Goal: Information Seeking & Learning: Learn about a topic

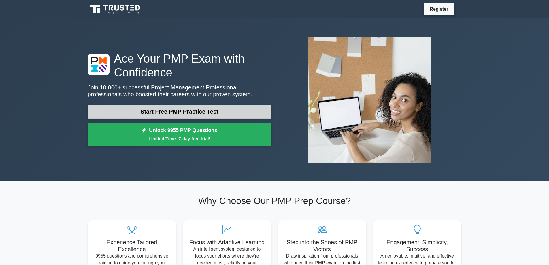
click at [169, 113] on link "Start Free PMP Practice Test" at bounding box center [179, 112] width 183 height 14
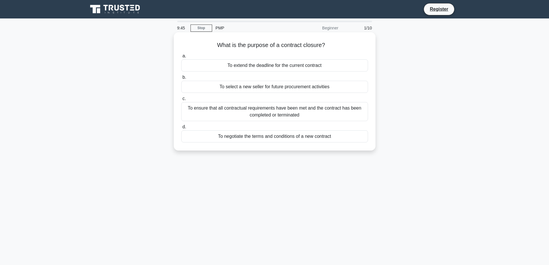
click at [284, 111] on div "To ensure that all contractual requirements have been met and the contract has …" at bounding box center [274, 111] width 187 height 19
click at [181, 101] on input "c. To ensure that all contractual requirements have been met and the contract h…" at bounding box center [181, 99] width 0 height 4
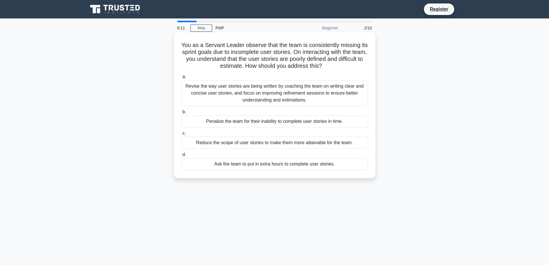
click at [273, 90] on div "Revise the way user stories are being written by coaching the team on writing c…" at bounding box center [274, 93] width 187 height 26
click at [181, 79] on input "a. Revise the way user stories are being written by coaching the team on writin…" at bounding box center [181, 77] width 0 height 4
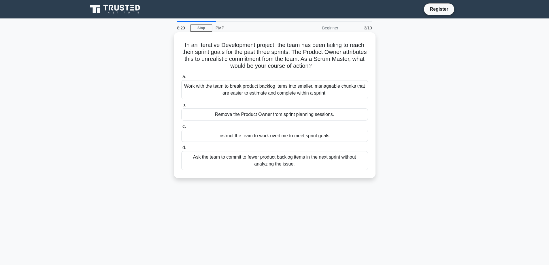
click at [274, 91] on div "Work with the team to break product backlog items into smaller, manageable chun…" at bounding box center [274, 89] width 187 height 19
click at [181, 79] on input "a. Work with the team to break product backlog items into smaller, manageable c…" at bounding box center [181, 77] width 0 height 4
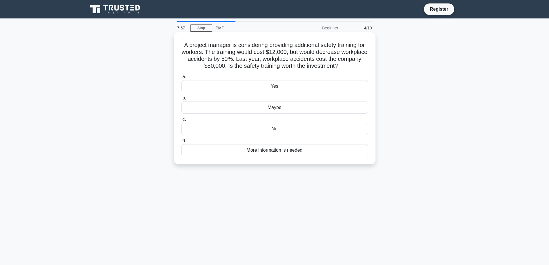
click at [275, 88] on div "Yes" at bounding box center [274, 86] width 187 height 12
click at [181, 79] on input "a. Yes" at bounding box center [181, 77] width 0 height 4
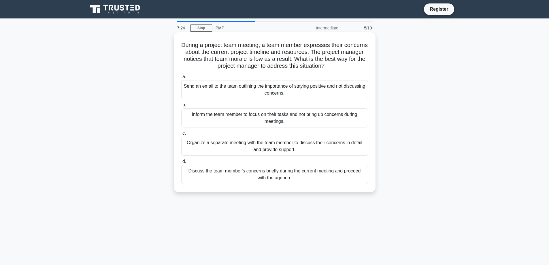
click at [287, 151] on div "Organize a separate meeting with the team member to discuss their concerns in d…" at bounding box center [274, 146] width 187 height 19
click at [181, 135] on input "c. Organize a separate meeting with the team member to discuss their concerns i…" at bounding box center [181, 133] width 0 height 4
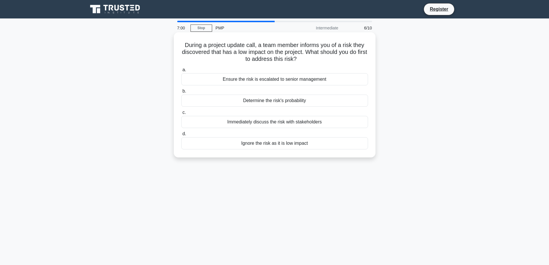
click at [282, 78] on div "Ensure the risk is escalated to senior management" at bounding box center [274, 79] width 187 height 12
click at [181, 72] on input "a. Ensure the risk is escalated to senior management" at bounding box center [181, 70] width 0 height 4
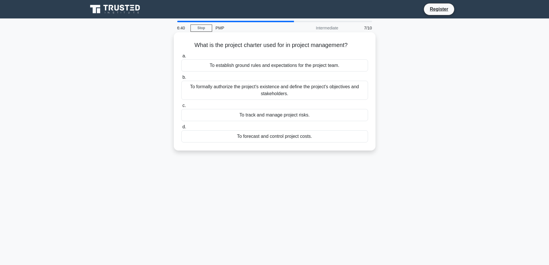
click at [276, 93] on div "To formally authorize the project's existence and define the project's objectiv…" at bounding box center [274, 90] width 187 height 19
click at [181, 79] on input "b. To formally authorize the project's existence and define the project's objec…" at bounding box center [181, 78] width 0 height 4
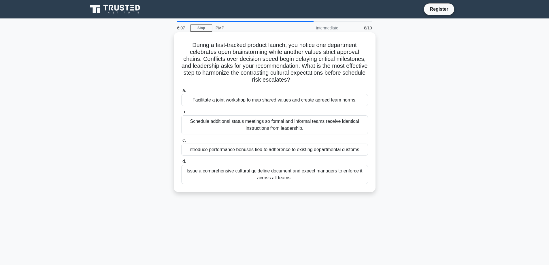
click at [274, 101] on div "Facilitate a joint workshop to map shared values and create agreed team norms." at bounding box center [274, 100] width 187 height 12
click at [181, 93] on input "a. Facilitate a joint workshop to map shared values and create agreed team norm…" at bounding box center [181, 91] width 0 height 4
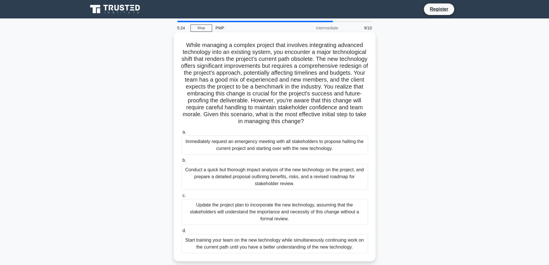
click at [272, 176] on div "Conduct a quick but thorough impact analysis of the new technology on the proje…" at bounding box center [274, 177] width 187 height 26
click at [181, 162] on input "b. Conduct a quick but thorough impact analysis of the new technology on the pr…" at bounding box center [181, 161] width 0 height 4
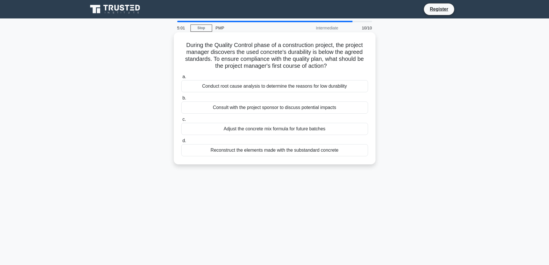
click at [244, 87] on div "Conduct root cause analysis to determine the reasons for low durability" at bounding box center [274, 86] width 187 height 12
click at [181, 79] on input "a. Conduct root cause analysis to determine the reasons for low durability" at bounding box center [181, 77] width 0 height 4
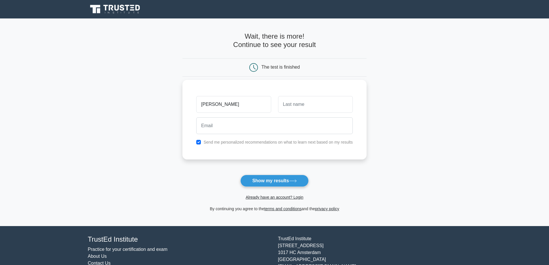
type input "[PERSON_NAME]"
type input "Raju"
click at [208, 125] on input "email" at bounding box center [274, 125] width 157 height 17
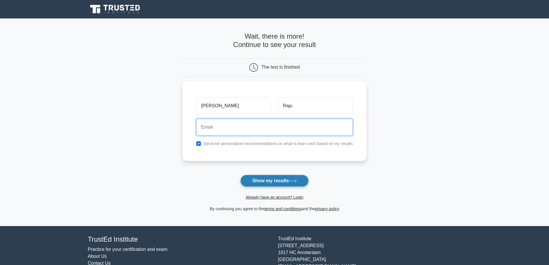
type input "prajosh_rajuv@yahoo.com"
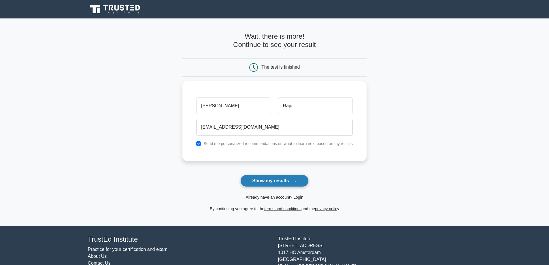
click at [266, 180] on button "Show my results" at bounding box center [274, 181] width 68 height 12
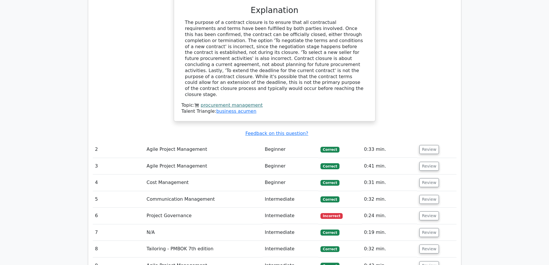
scroll to position [657, 0]
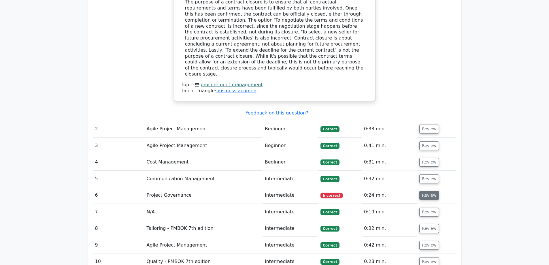
click at [425, 191] on button "Review" at bounding box center [430, 195] width 20 height 9
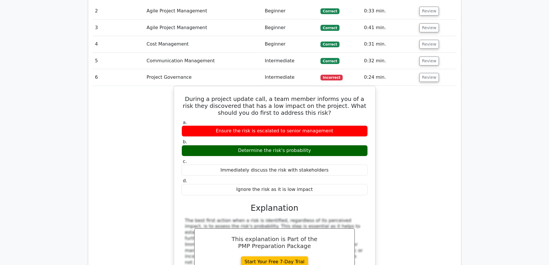
scroll to position [826, 0]
